Goal: Transaction & Acquisition: Purchase product/service

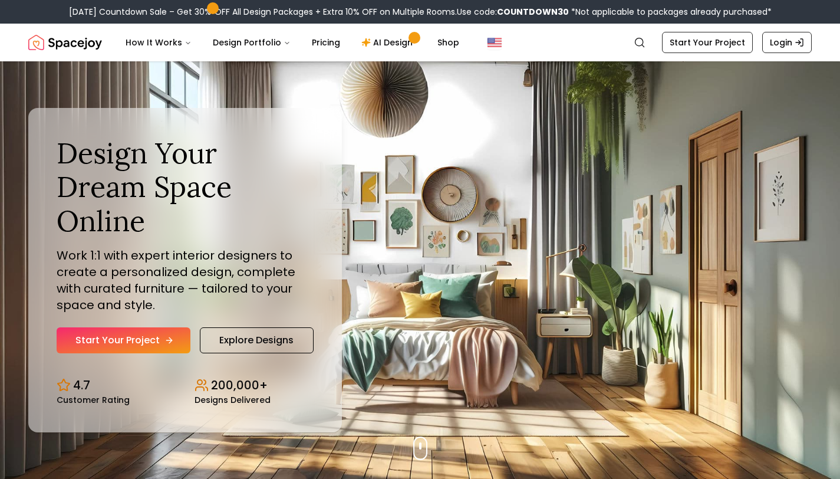
click at [144, 331] on link "Start Your Project" at bounding box center [124, 340] width 134 height 26
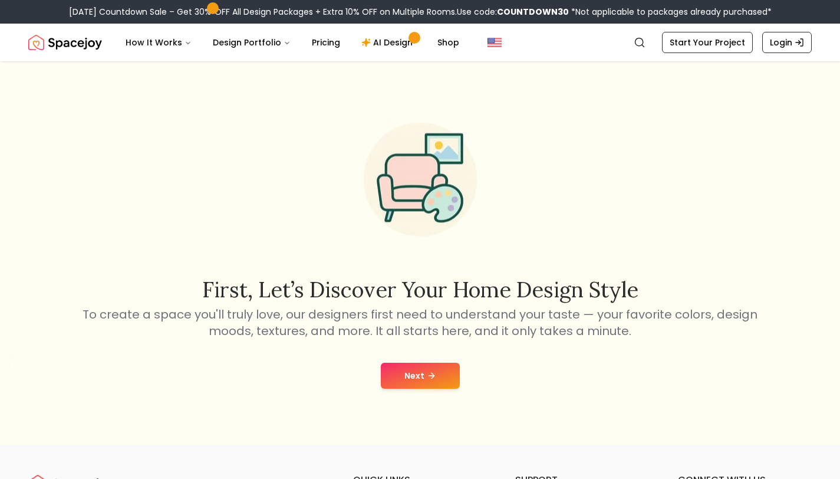
click at [403, 370] on button "Next" at bounding box center [420, 375] width 79 height 26
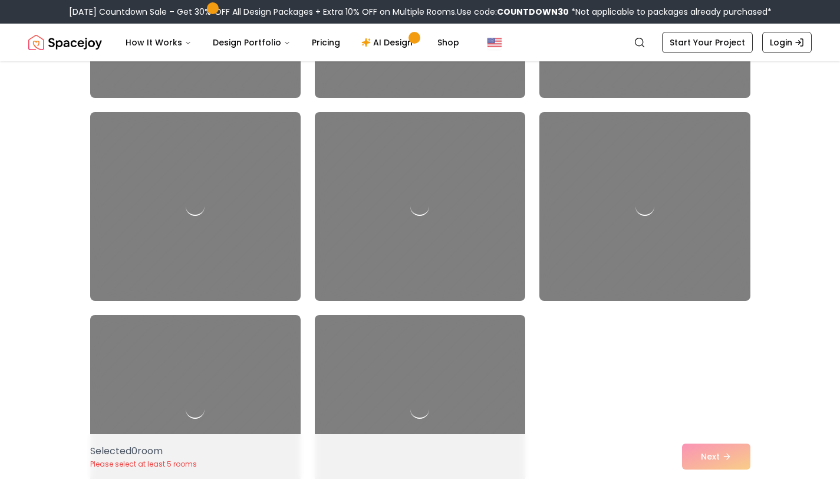
scroll to position [1152, 0]
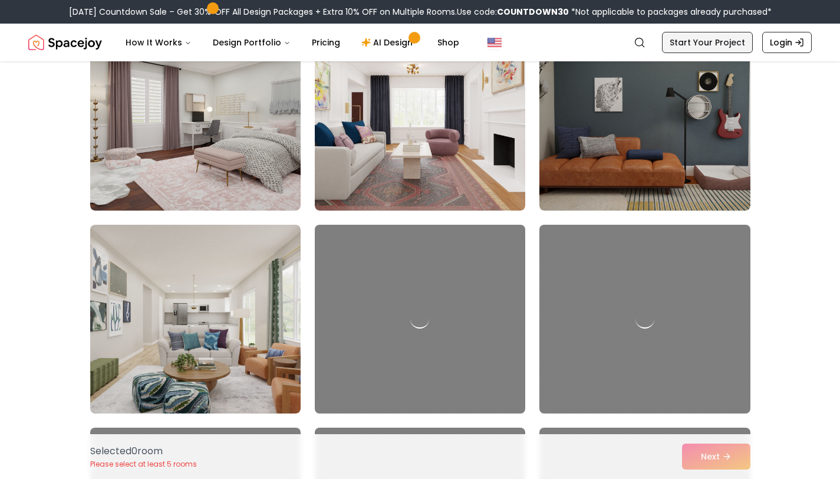
click at [725, 43] on link "Start Your Project" at bounding box center [707, 42] width 91 height 21
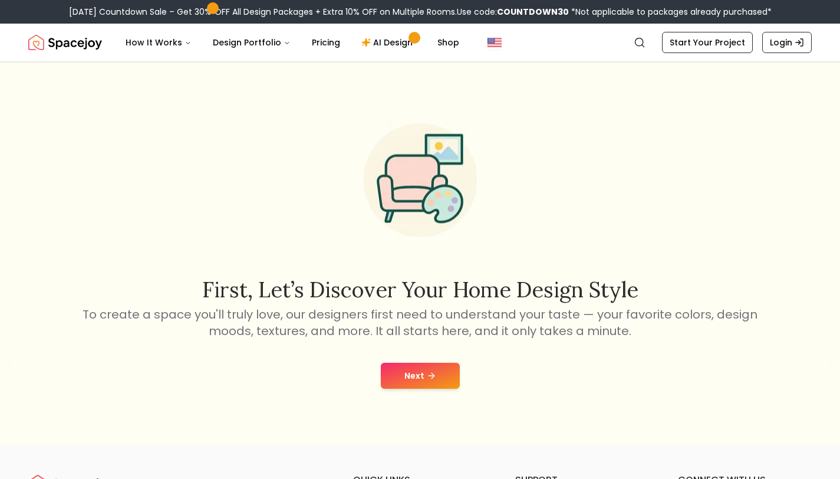
click at [450, 364] on button "Next" at bounding box center [420, 375] width 79 height 26
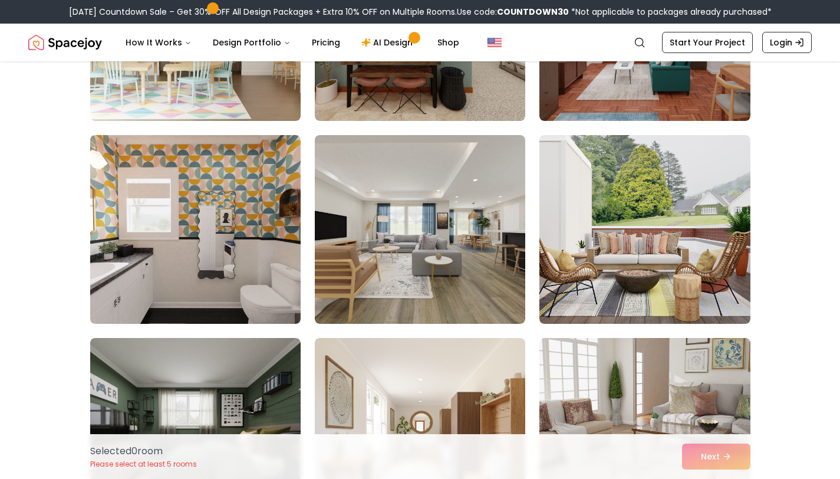
scroll to position [2011, 0]
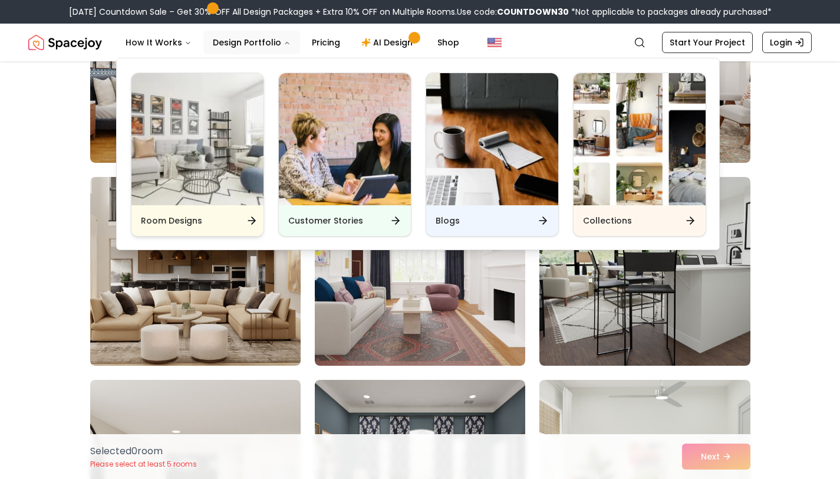
click at [220, 108] on img "Main" at bounding box center [197, 139] width 132 height 132
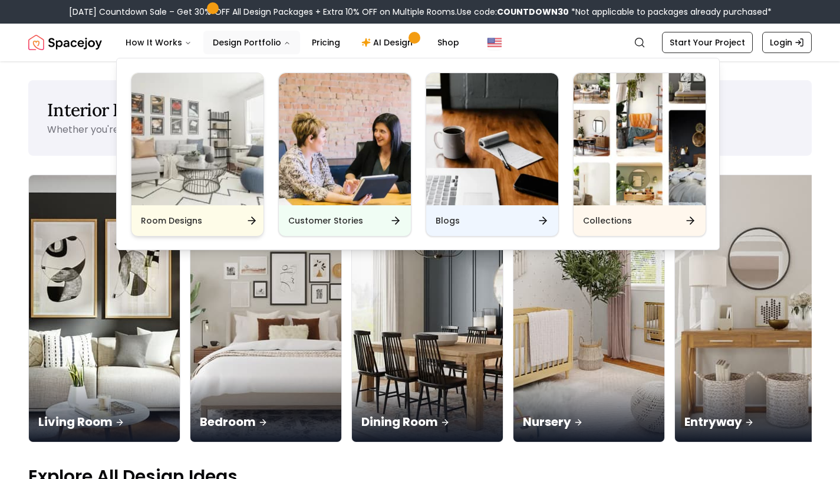
click at [225, 223] on div "Room Designs" at bounding box center [197, 220] width 132 height 31
click at [229, 223] on div "Room Designs" at bounding box center [197, 220] width 132 height 31
